Goal: Task Accomplishment & Management: Use online tool/utility

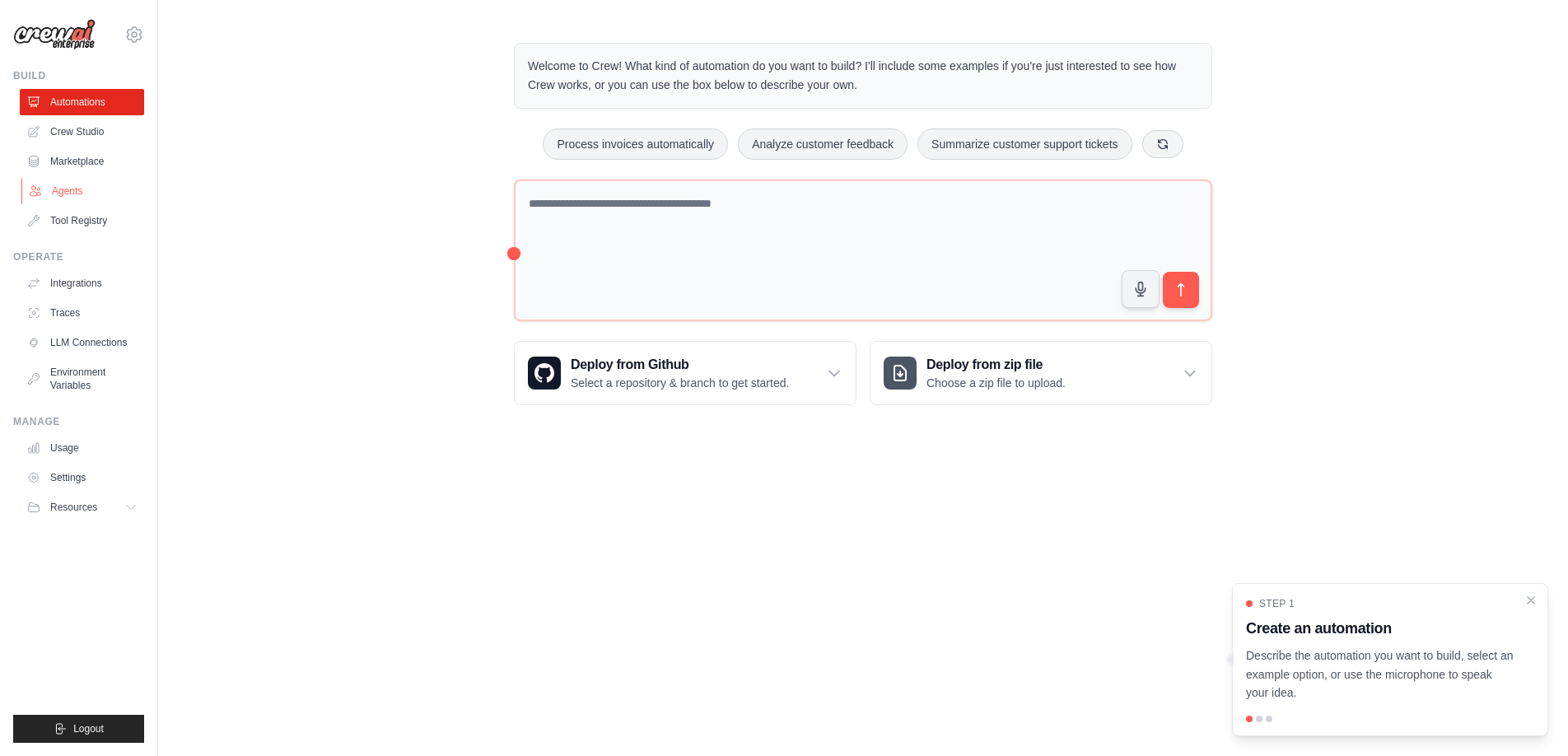
click at [108, 189] on link "Agents" at bounding box center [83, 191] width 125 height 26
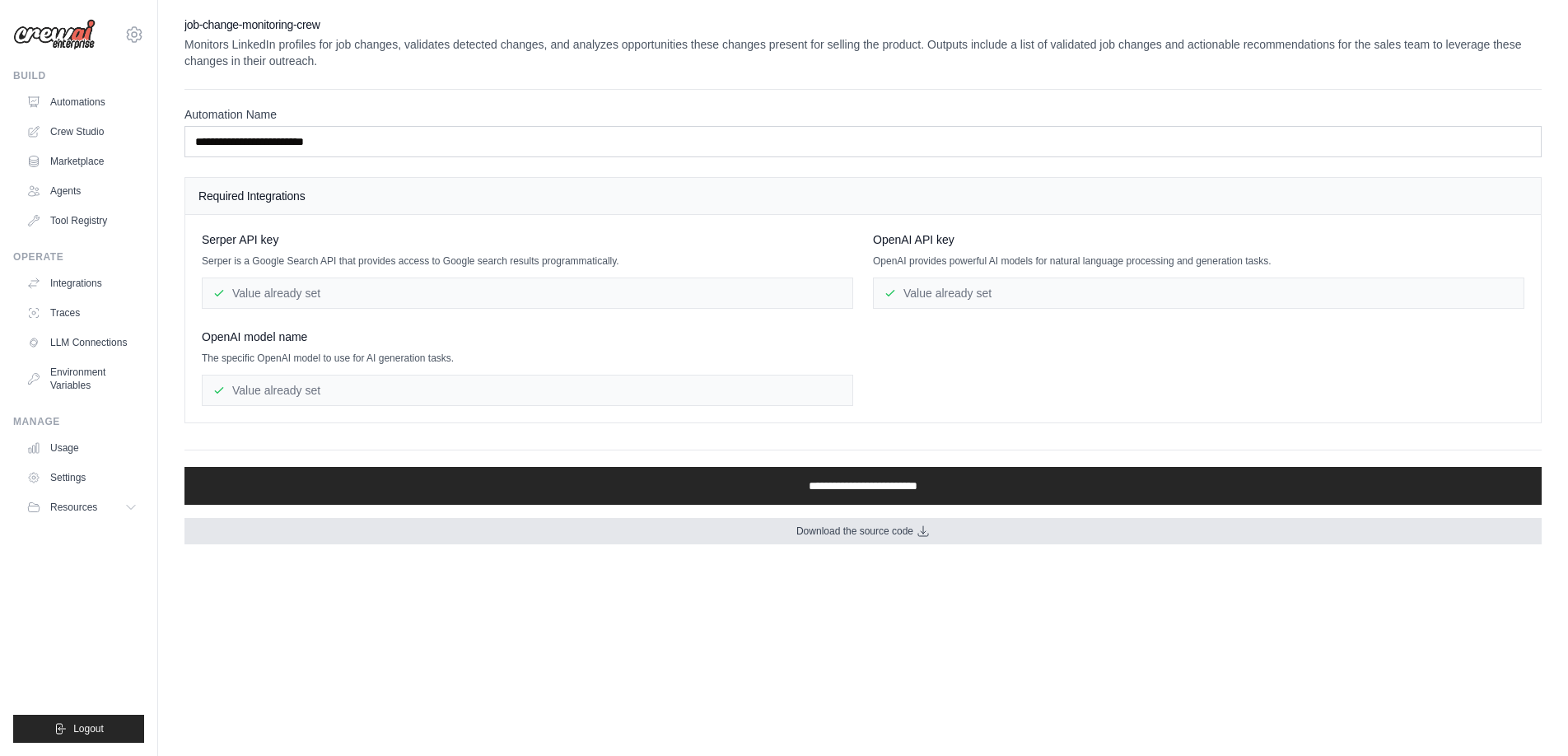
click at [894, 523] on link "Download the source code" at bounding box center [863, 531] width 1357 height 26
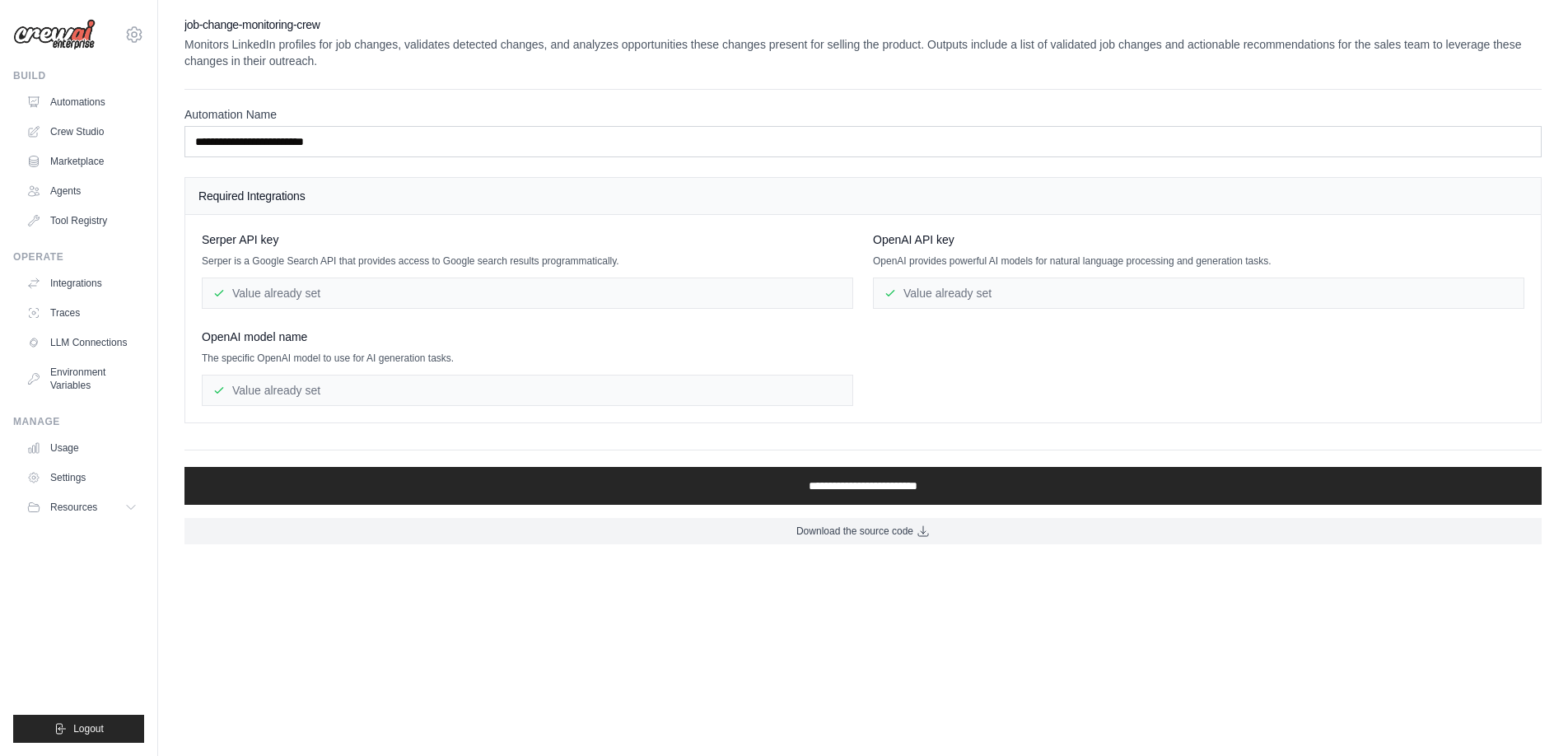
click at [175, 231] on div "**********" at bounding box center [863, 281] width 1410 height 528
click at [241, 267] on p "Serper is a Google Search API that provides access to Google search results pro…" at bounding box center [527, 260] width 651 height 13
click at [244, 272] on div "Serper API key Serper is a Google Search API that provides access to Google sea…" at bounding box center [527, 270] width 651 height 77
click at [247, 281] on div "Value already set" at bounding box center [527, 293] width 651 height 32
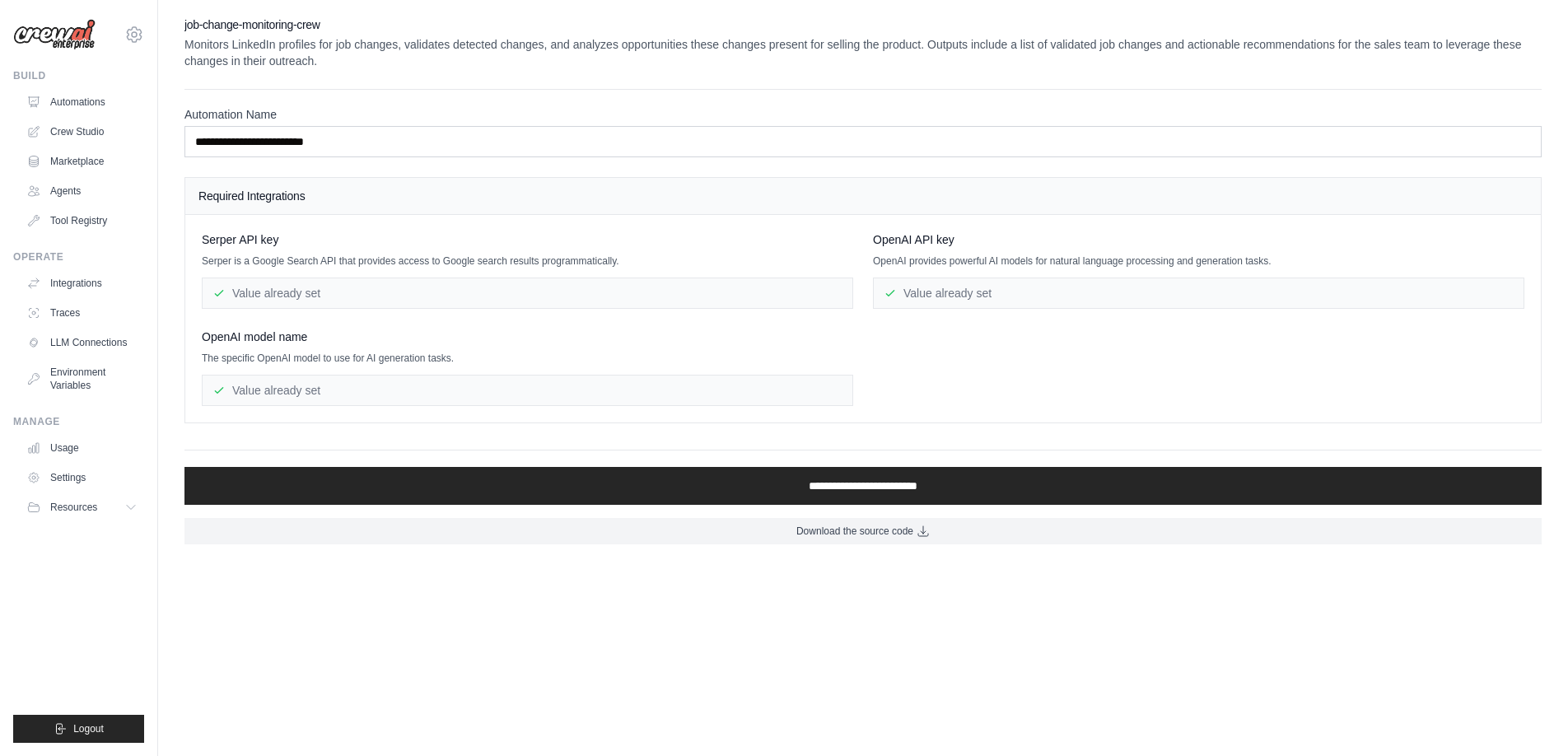
click at [245, 290] on div "Value already set" at bounding box center [527, 293] width 651 height 32
click at [244, 242] on span "Serper API key" at bounding box center [240, 239] width 76 height 17
